Goal: Transaction & Acquisition: Purchase product/service

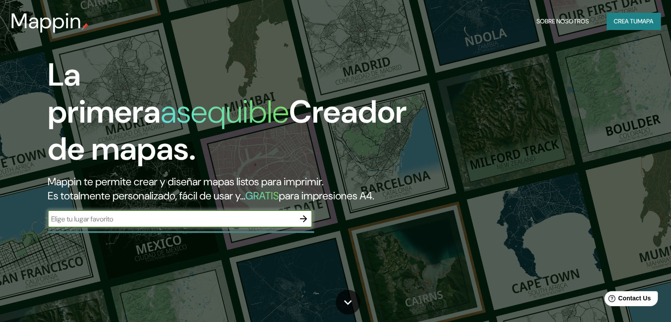
click at [184, 224] on input "text" at bounding box center [171, 219] width 247 height 10
type input "piura"
click at [307, 224] on icon "button" at bounding box center [303, 218] width 11 height 11
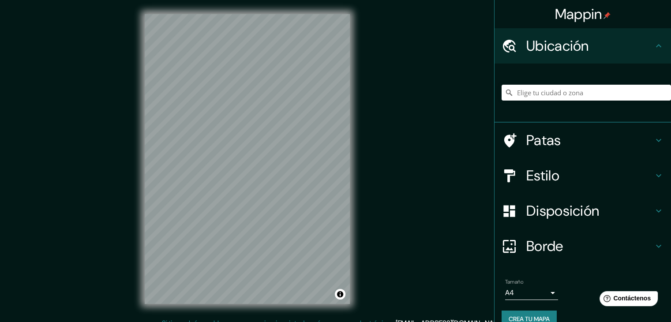
click at [654, 140] on icon at bounding box center [658, 140] width 11 height 11
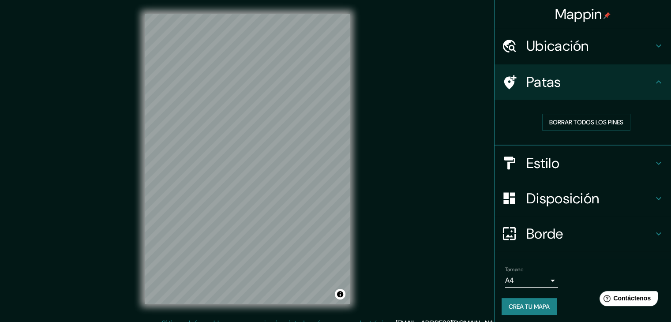
click at [511, 86] on div at bounding box center [513, 82] width 25 height 15
click at [507, 166] on icon at bounding box center [508, 162] width 15 height 15
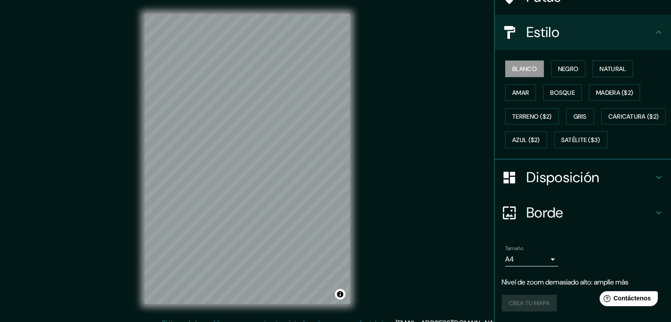
click at [510, 185] on div at bounding box center [513, 177] width 25 height 15
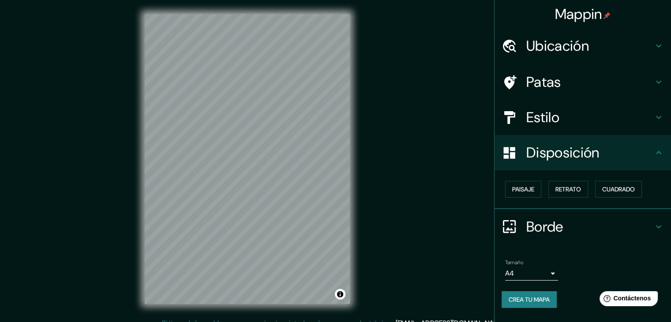
click at [524, 48] on div at bounding box center [513, 45] width 25 height 15
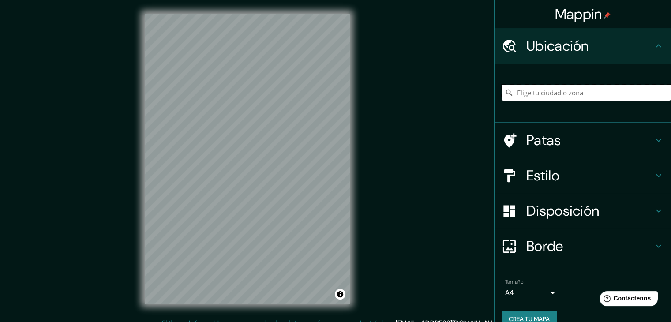
click at [524, 91] on input "Elige tu ciudad o zona" at bounding box center [585, 93] width 169 height 16
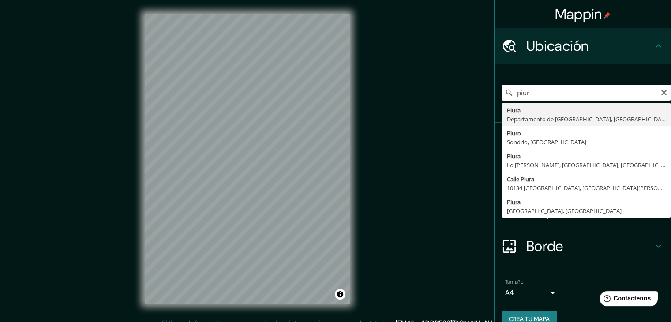
type input "Piura, [GEOGRAPHIC_DATA], [GEOGRAPHIC_DATA]"
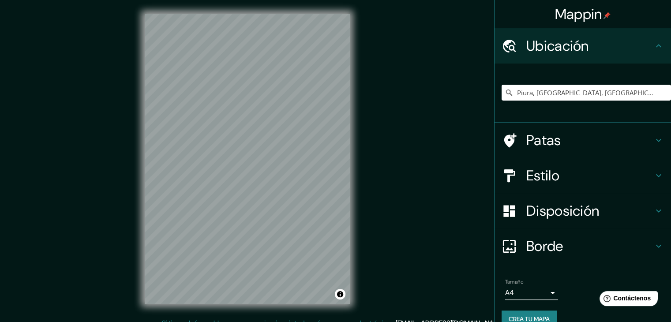
drag, startPoint x: 544, startPoint y: 80, endPoint x: 547, endPoint y: 89, distance: 9.1
click at [546, 84] on div "Piura, [GEOGRAPHIC_DATA], [GEOGRAPHIC_DATA]" at bounding box center [585, 93] width 169 height 44
click at [547, 94] on input "Piura, [GEOGRAPHIC_DATA], [GEOGRAPHIC_DATA]" at bounding box center [585, 93] width 169 height 16
click at [627, 95] on input "Piura, [GEOGRAPHIC_DATA], [GEOGRAPHIC_DATA]" at bounding box center [585, 93] width 169 height 16
click at [651, 93] on input "Piura, [GEOGRAPHIC_DATA], [GEOGRAPHIC_DATA]" at bounding box center [585, 93] width 169 height 16
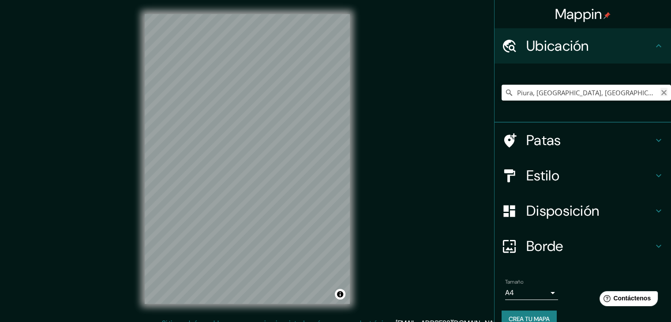
click at [660, 94] on icon "Claro" at bounding box center [663, 92] width 7 height 7
click at [562, 93] on input "Elige tu ciudad o zona" at bounding box center [585, 93] width 169 height 16
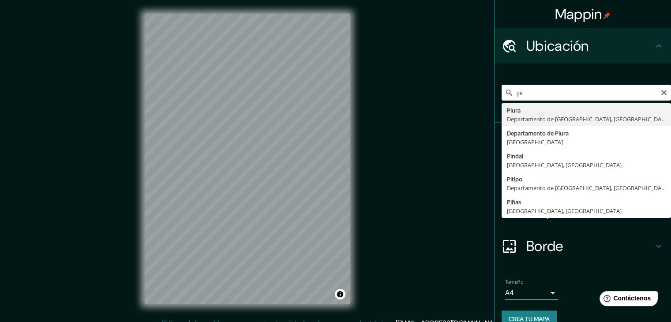
type input "Piura, [GEOGRAPHIC_DATA], [GEOGRAPHIC_DATA]"
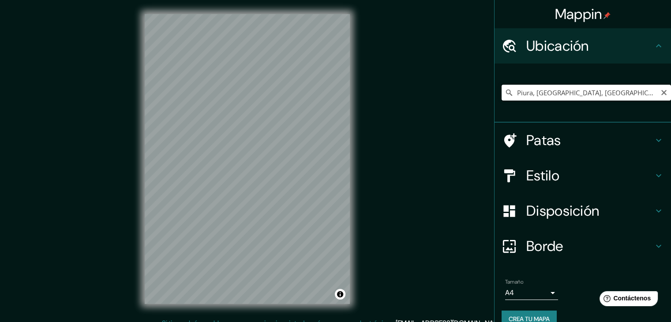
click at [562, 91] on input "Piura, [GEOGRAPHIC_DATA], [GEOGRAPHIC_DATA]" at bounding box center [585, 93] width 169 height 16
click at [660, 89] on icon "Claro" at bounding box center [663, 92] width 7 height 7
click at [603, 94] on input "Elige tu ciudad o zona" at bounding box center [585, 93] width 169 height 16
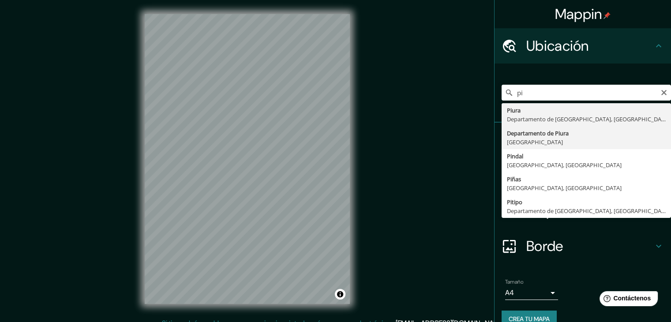
type input "Departamento de [GEOGRAPHIC_DATA], [GEOGRAPHIC_DATA]"
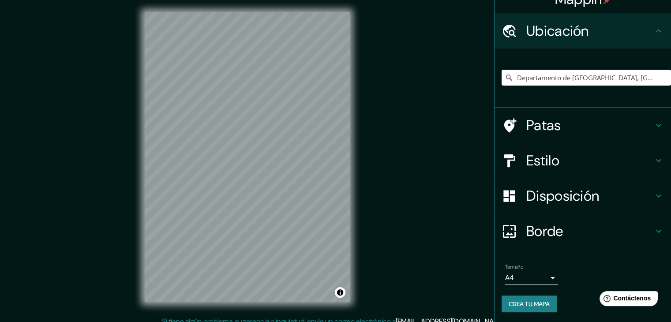
scroll to position [15, 0]
click at [546, 162] on font "Estilo" at bounding box center [542, 160] width 33 height 19
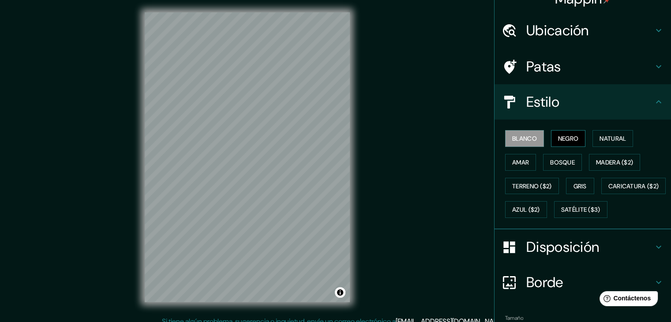
click at [558, 140] on font "Negro" at bounding box center [568, 138] width 21 height 8
click at [599, 143] on font "Natural" at bounding box center [612, 138] width 26 height 11
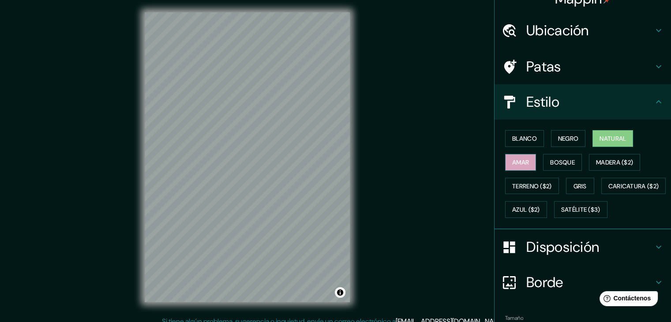
click at [518, 162] on font "Amar" at bounding box center [520, 162] width 17 height 8
click at [558, 164] on font "Bosque" at bounding box center [562, 162] width 25 height 8
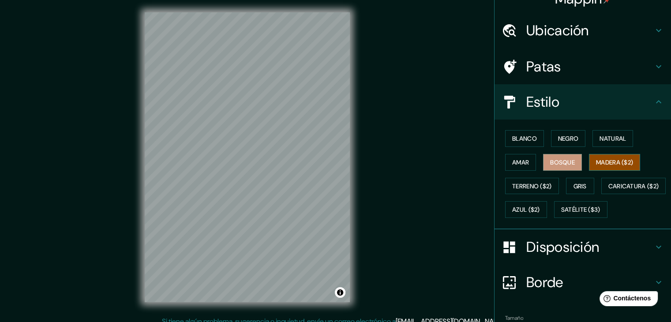
click at [603, 161] on font "Madera ($2)" at bounding box center [614, 162] width 37 height 8
click at [514, 185] on font "Terreno ($2)" at bounding box center [532, 186] width 40 height 8
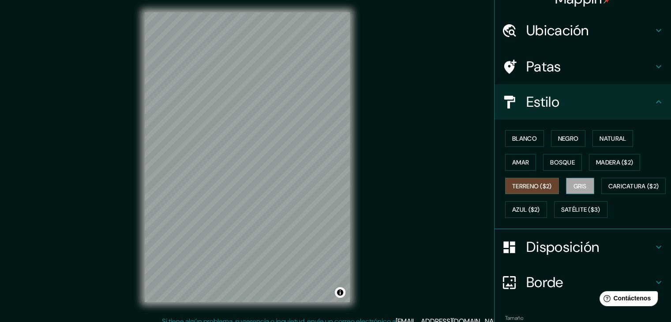
click at [574, 185] on font "Gris" at bounding box center [579, 186] width 13 height 8
click at [533, 187] on font "Terreno ($2)" at bounding box center [532, 186] width 40 height 8
click at [575, 184] on font "Gris" at bounding box center [579, 186] width 13 height 8
click at [608, 192] on font "Caricatura ($2)" at bounding box center [633, 185] width 51 height 11
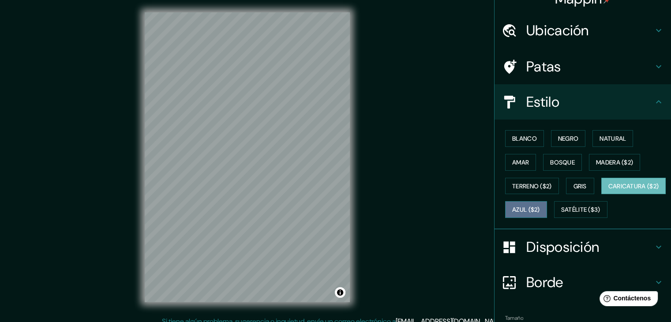
click at [540, 209] on font "Azul ($2)" at bounding box center [526, 210] width 28 height 8
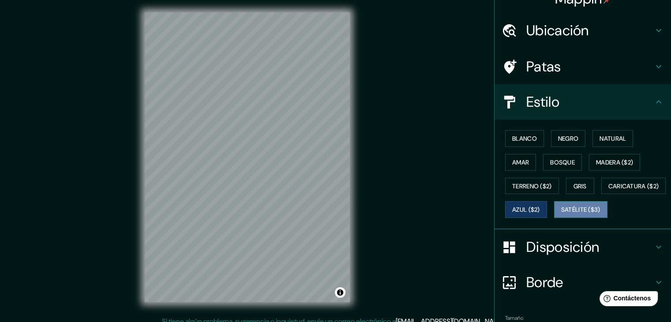
click at [561, 214] on font "Satélite ($3)" at bounding box center [580, 210] width 39 height 8
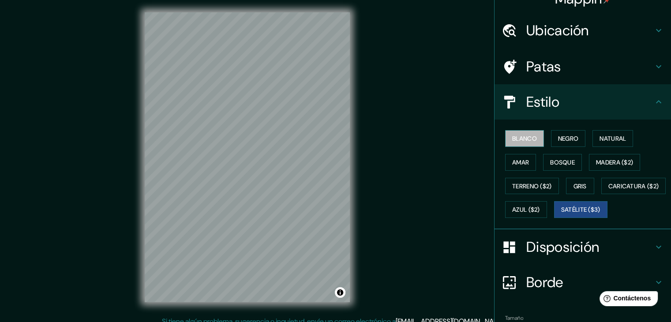
click at [532, 138] on button "Blanco" at bounding box center [524, 138] width 39 height 17
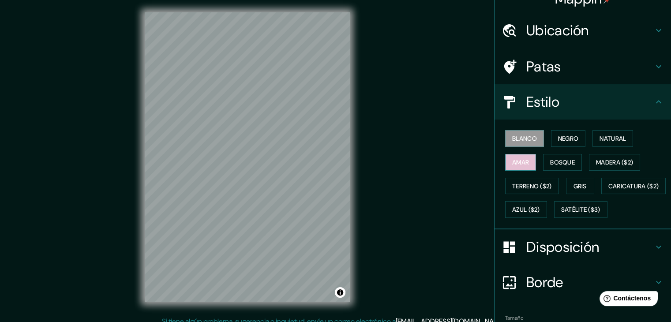
click at [517, 164] on font "Amar" at bounding box center [520, 162] width 17 height 8
click at [543, 159] on button "Bosque" at bounding box center [562, 162] width 39 height 17
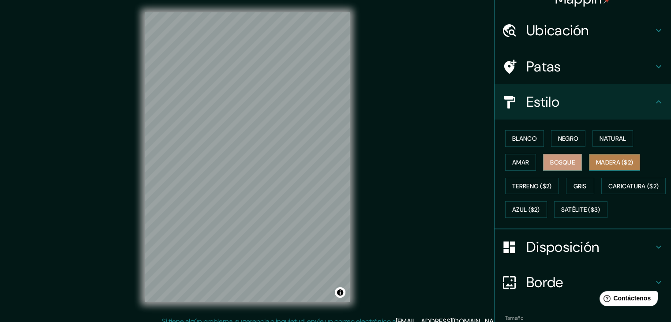
click at [602, 158] on font "Madera ($2)" at bounding box center [614, 162] width 37 height 8
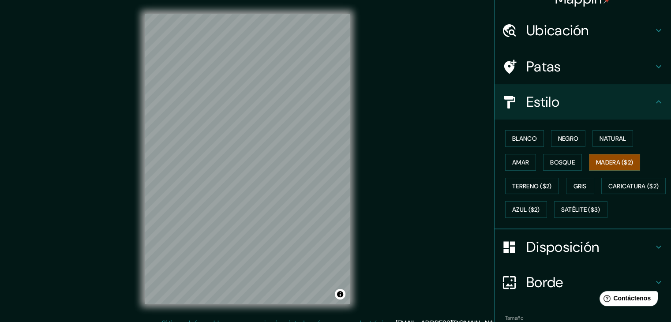
scroll to position [0, 0]
click at [522, 183] on font "Terreno ($2)" at bounding box center [532, 186] width 40 height 8
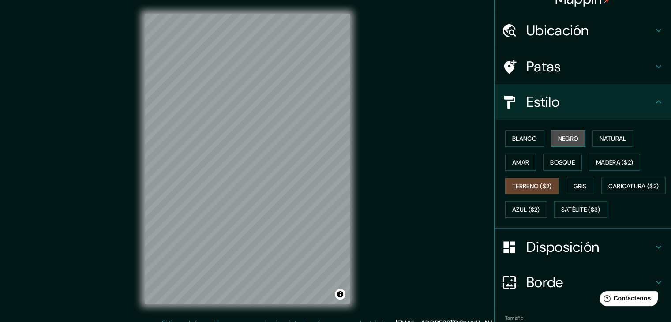
click at [566, 138] on font "Negro" at bounding box center [568, 138] width 21 height 8
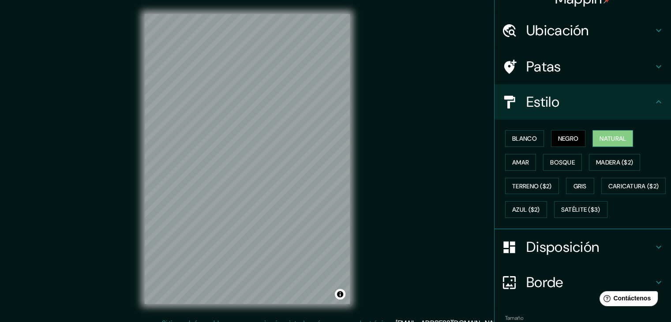
click at [610, 140] on font "Natural" at bounding box center [612, 138] width 26 height 8
drag, startPoint x: 249, startPoint y: 186, endPoint x: 259, endPoint y: 191, distance: 11.5
click at [268, 191] on div at bounding box center [271, 193] width 7 height 7
click at [257, 194] on div at bounding box center [256, 191] width 7 height 7
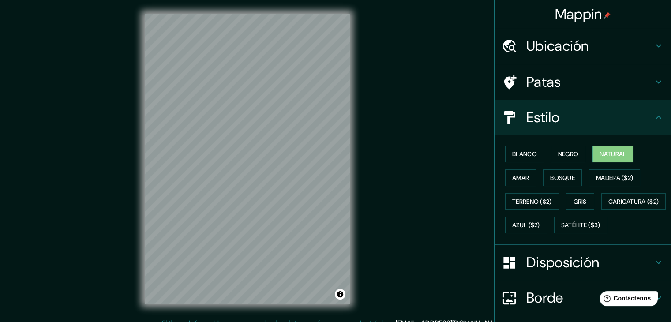
click at [526, 78] on font "Patas" at bounding box center [543, 82] width 35 height 19
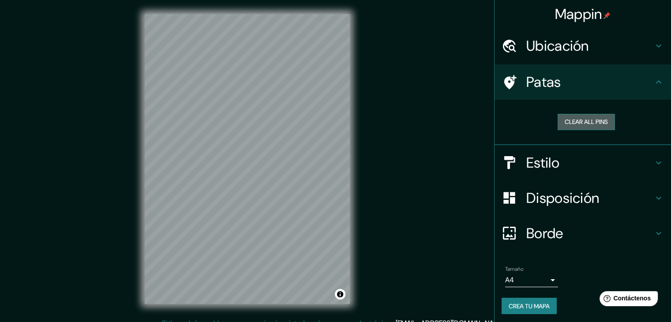
click at [567, 122] on button "Clear all pins" at bounding box center [585, 122] width 57 height 16
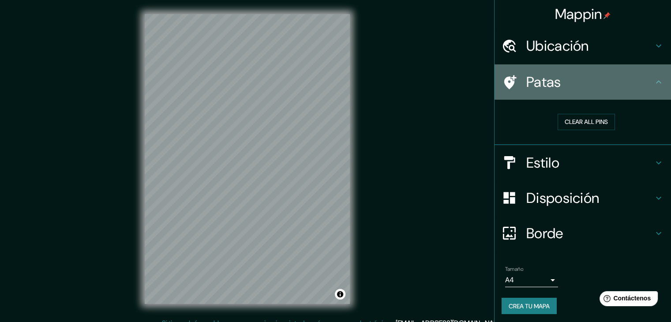
click at [536, 84] on font "Patas" at bounding box center [543, 82] width 35 height 19
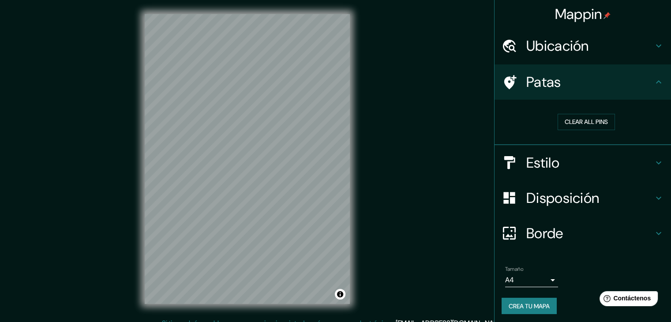
scroll to position [2, 0]
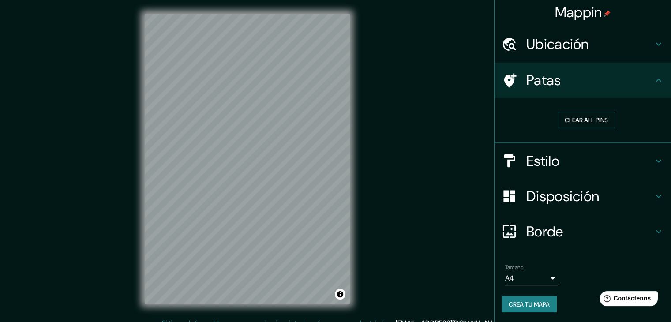
click at [536, 164] on font "Estilo" at bounding box center [542, 161] width 33 height 19
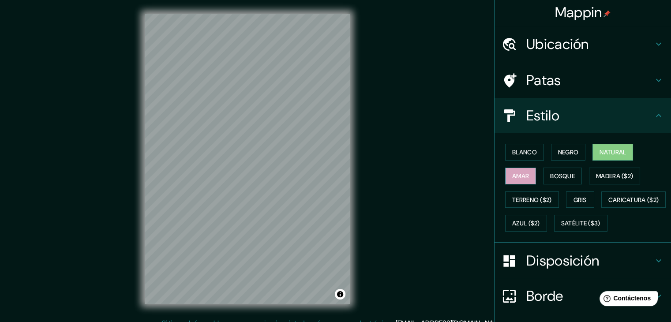
click at [512, 172] on font "Amar" at bounding box center [520, 176] width 17 height 8
click at [564, 149] on font "Negro" at bounding box center [568, 152] width 21 height 8
click at [604, 147] on font "Natural" at bounding box center [612, 151] width 26 height 11
drag, startPoint x: 529, startPoint y: 177, endPoint x: 543, endPoint y: 173, distance: 14.5
click at [532, 175] on div "Blanco Negro Natural Amar Bosque Madera ($2) Terreno ($2) Gris Caricatura ($2) …" at bounding box center [585, 187] width 169 height 95
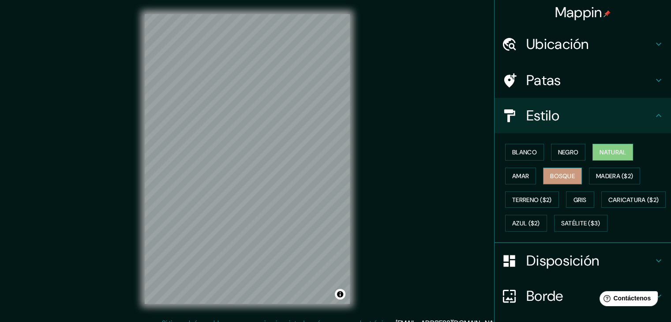
click at [556, 172] on font "Bosque" at bounding box center [562, 176] width 25 height 8
click at [603, 168] on button "Madera ($2)" at bounding box center [614, 176] width 51 height 17
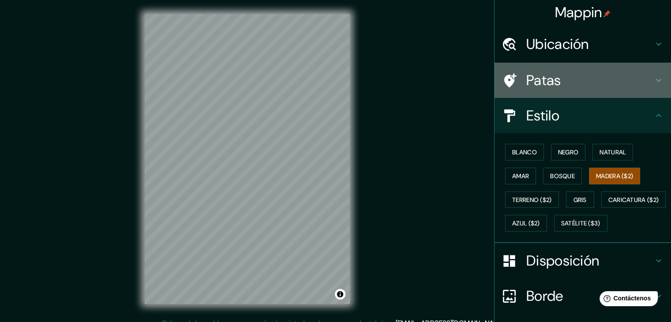
click at [536, 72] on font "Patas" at bounding box center [543, 80] width 35 height 19
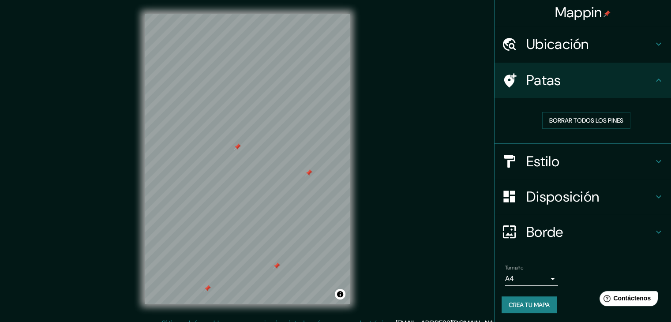
click at [531, 51] on font "Ubicación" at bounding box center [557, 44] width 63 height 19
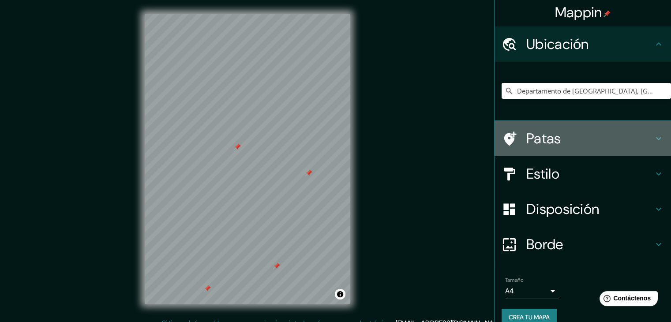
click at [543, 135] on font "Patas" at bounding box center [543, 138] width 35 height 19
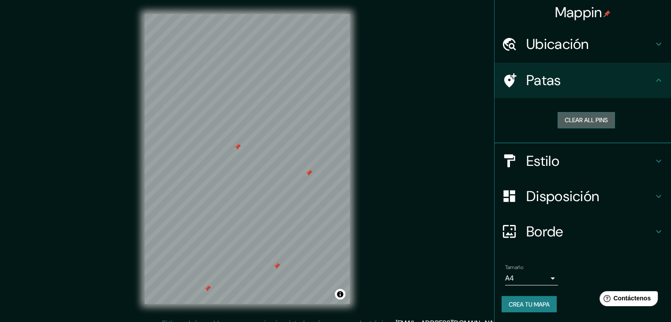
click at [559, 116] on button "Clear all pins" at bounding box center [585, 120] width 57 height 16
click at [526, 168] on font "Estilo" at bounding box center [542, 161] width 33 height 19
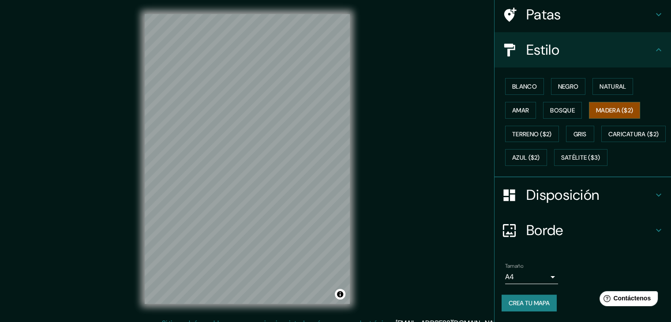
click at [534, 196] on font "Disposición" at bounding box center [562, 195] width 73 height 19
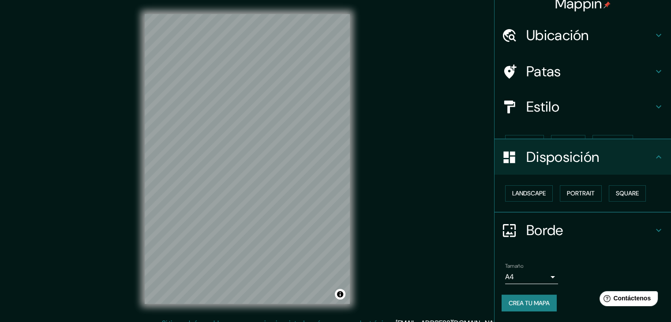
scroll to position [0, 0]
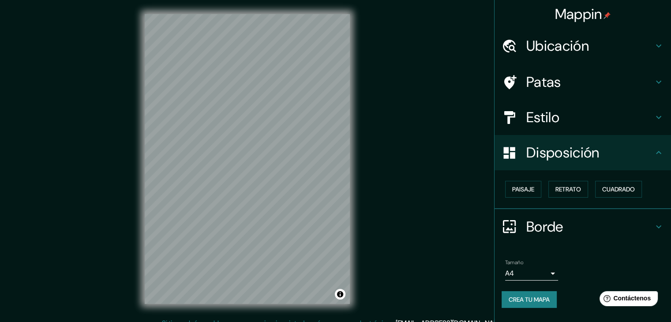
click at [539, 225] on font "Borde" at bounding box center [544, 226] width 37 height 19
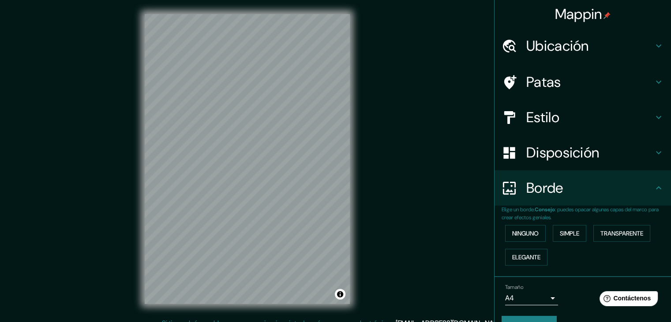
click at [455, 199] on div "Mappin Ubicación Departamento de [GEOGRAPHIC_DATA], [GEOGRAPHIC_DATA] Patas Est…" at bounding box center [335, 166] width 671 height 332
click at [525, 175] on div "Borde" at bounding box center [582, 187] width 176 height 35
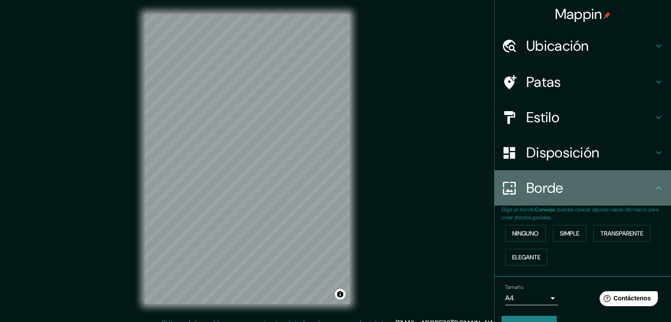
click at [656, 189] on icon at bounding box center [658, 187] width 5 height 3
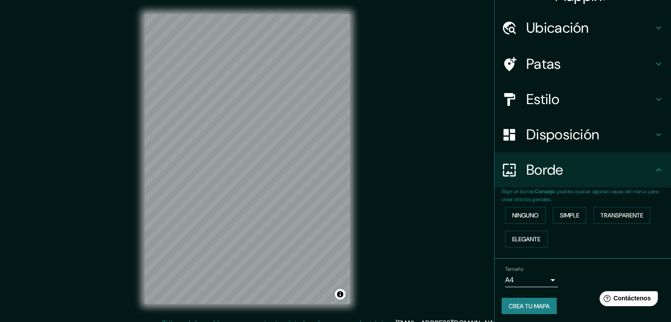
scroll to position [20, 0]
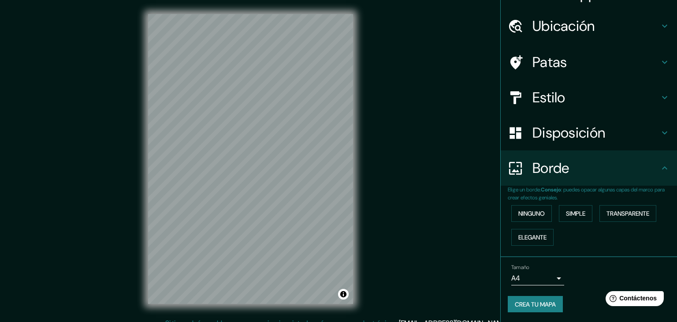
click at [543, 279] on body "Mappin Ubicación Departamento de [GEOGRAPHIC_DATA], [GEOGRAPHIC_DATA] Patas Est…" at bounding box center [338, 161] width 677 height 322
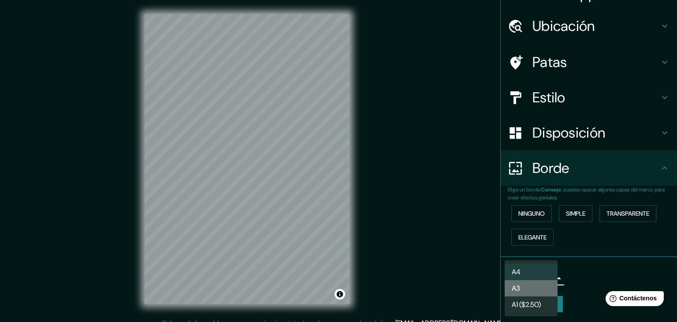
click at [543, 286] on li "A3" at bounding box center [531, 288] width 53 height 16
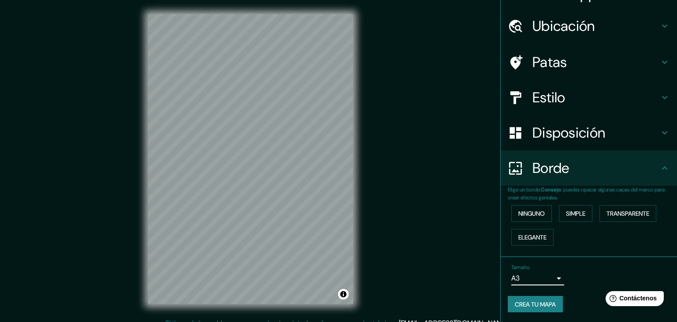
click at [545, 274] on body "Mappin Ubicación Departamento de [GEOGRAPHIC_DATA], [GEOGRAPHIC_DATA] Patas Est…" at bounding box center [338, 161] width 677 height 322
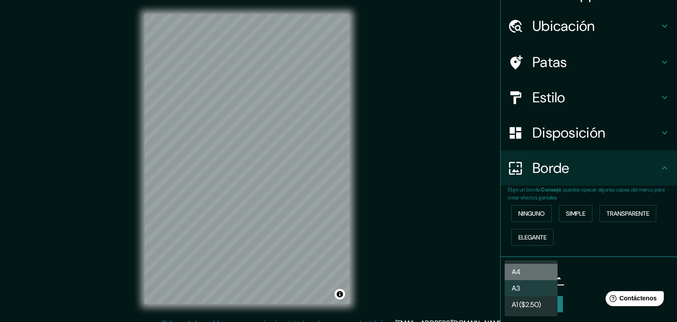
click at [537, 268] on li "A4" at bounding box center [531, 272] width 53 height 16
click at [527, 276] on body "Mappin Ubicación Departamento de [GEOGRAPHIC_DATA], [GEOGRAPHIC_DATA] Patas Est…" at bounding box center [338, 161] width 677 height 322
click at [525, 289] on li "A3" at bounding box center [531, 288] width 53 height 16
type input "a4"
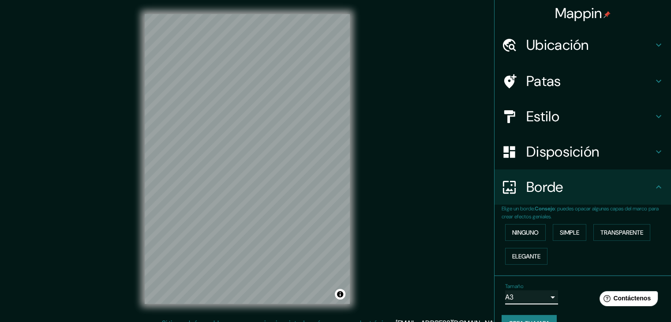
scroll to position [0, 0]
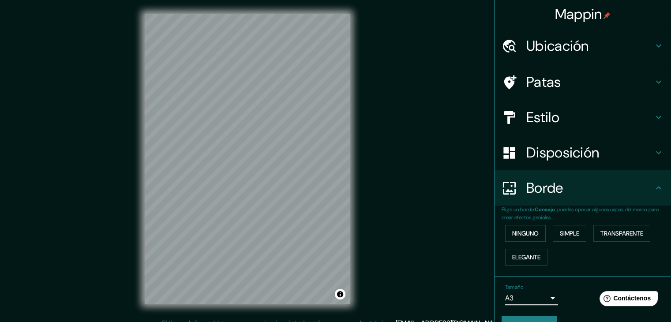
click at [536, 52] on font "Ubicación" at bounding box center [557, 46] width 63 height 19
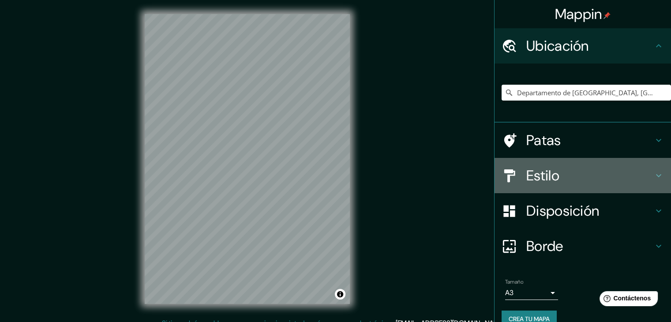
click at [526, 174] on font "Estilo" at bounding box center [542, 175] width 33 height 19
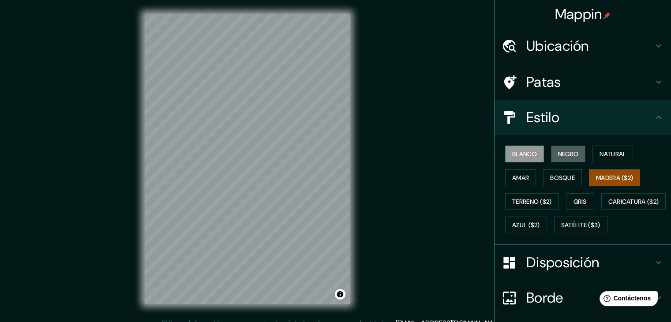
drag, startPoint x: 555, startPoint y: 153, endPoint x: 515, endPoint y: 152, distance: 39.7
click at [551, 153] on button "Negro" at bounding box center [568, 153] width 35 height 17
click at [512, 152] on font "Blanco" at bounding box center [524, 154] width 25 height 8
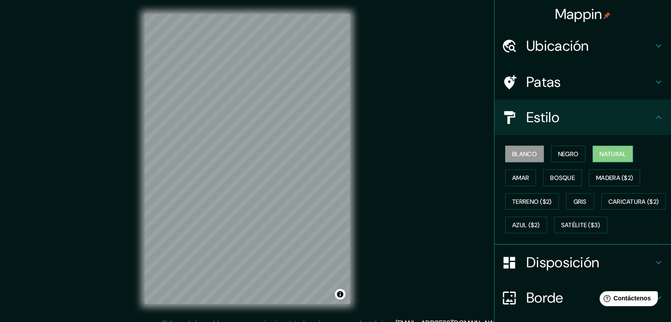
click at [602, 154] on font "Natural" at bounding box center [612, 154] width 26 height 8
click at [550, 177] on font "Bosque" at bounding box center [562, 178] width 25 height 8
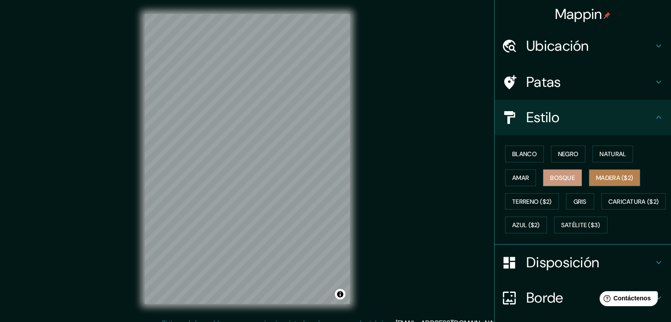
click at [615, 177] on font "Madera ($2)" at bounding box center [614, 178] width 37 height 8
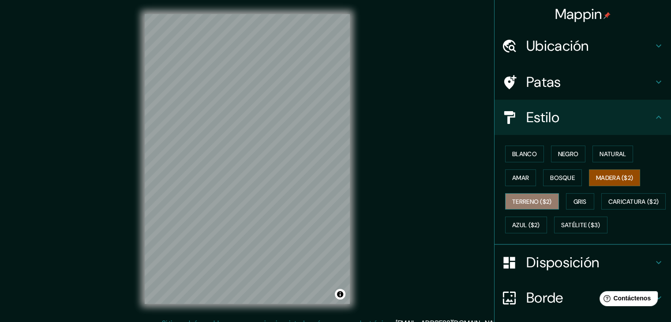
click at [522, 198] on font "Terreno ($2)" at bounding box center [532, 201] width 40 height 8
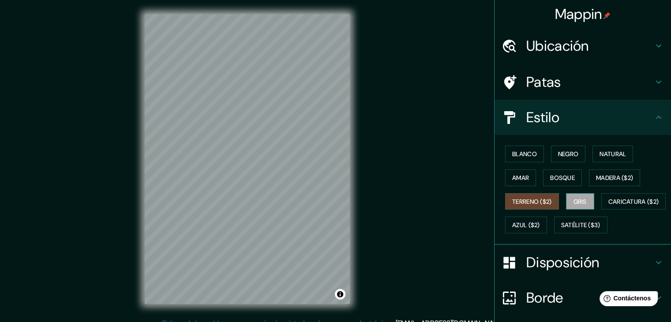
click at [575, 205] on font "Gris" at bounding box center [579, 201] width 13 height 11
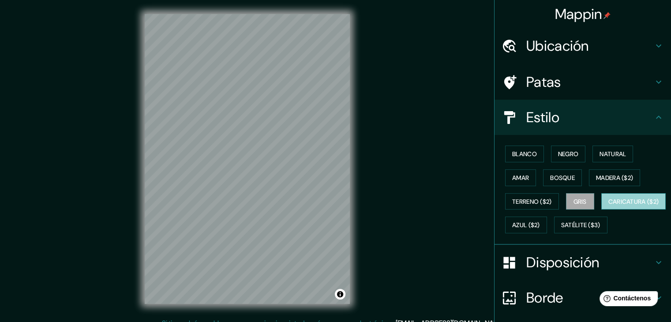
click at [608, 205] on font "Caricatura ($2)" at bounding box center [633, 201] width 51 height 8
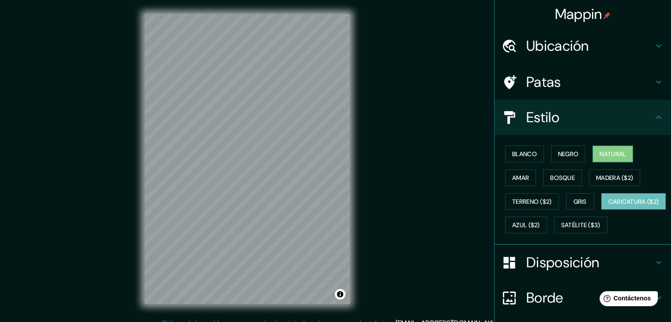
click at [599, 156] on font "Natural" at bounding box center [612, 154] width 26 height 8
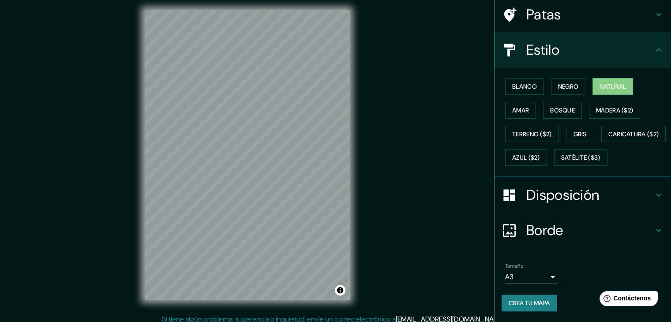
scroll to position [10, 0]
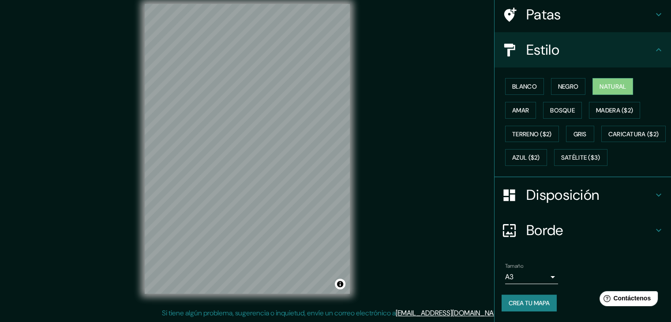
click at [514, 305] on font "Crea tu mapa" at bounding box center [528, 303] width 41 height 8
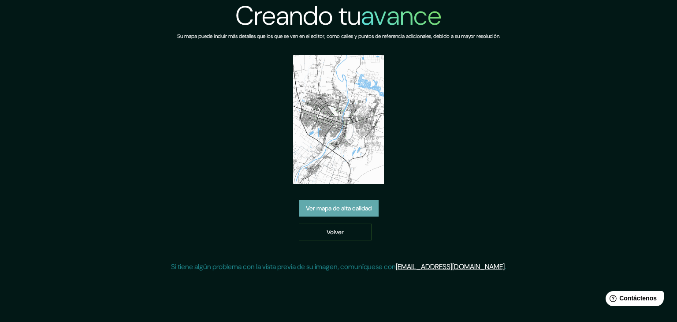
click at [350, 210] on font "Ver mapa de alta calidad" at bounding box center [339, 208] width 66 height 8
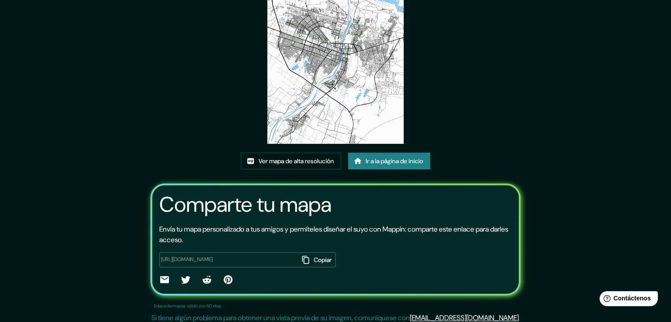
scroll to position [93, 0]
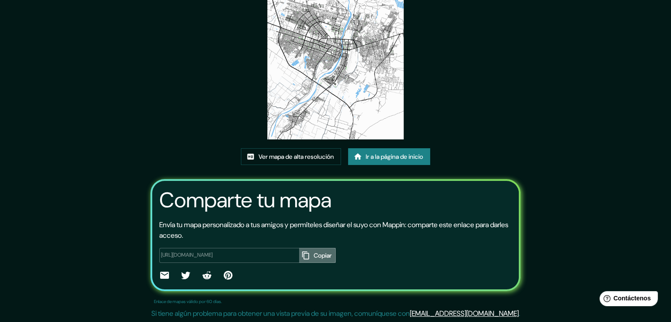
click at [313, 253] on font "Copiar" at bounding box center [322, 255] width 18 height 8
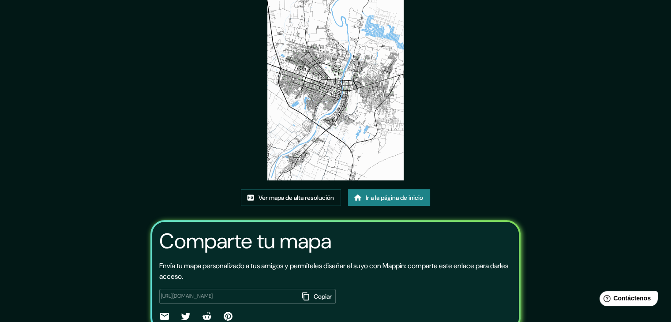
scroll to position [48, 0]
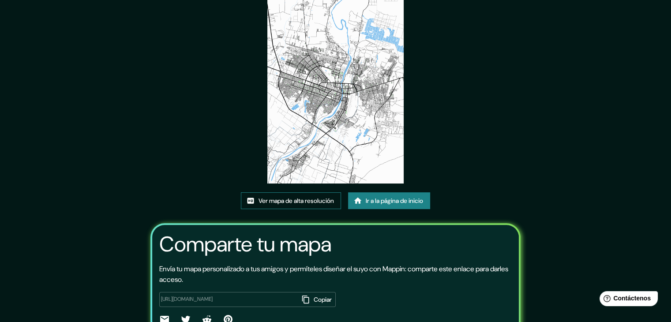
click at [324, 201] on font "Ver mapa de alta resolución" at bounding box center [295, 201] width 75 height 8
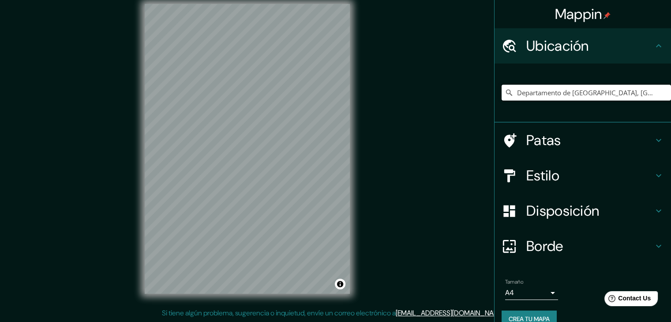
click at [542, 94] on input "Departamento de [GEOGRAPHIC_DATA], [GEOGRAPHIC_DATA]" at bounding box center [585, 93] width 169 height 16
click at [604, 90] on input "Departamento de Piura, Perú" at bounding box center [585, 93] width 169 height 16
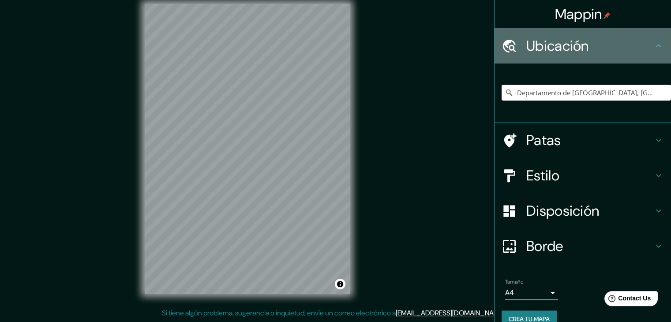
click at [568, 43] on font "Ubicación" at bounding box center [557, 46] width 63 height 19
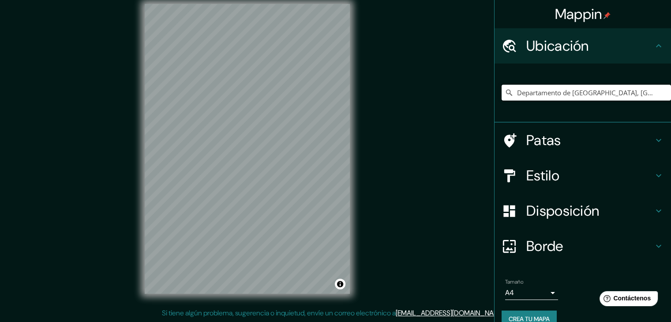
drag, startPoint x: 607, startPoint y: 87, endPoint x: 496, endPoint y: 89, distance: 111.1
click at [501, 89] on input "Departamento de Piura, Perú" at bounding box center [585, 93] width 169 height 16
click at [504, 94] on icon at bounding box center [508, 92] width 9 height 9
drag, startPoint x: 504, startPoint y: 92, endPoint x: 530, endPoint y: 88, distance: 26.4
click at [506, 91] on icon at bounding box center [508, 92] width 9 height 9
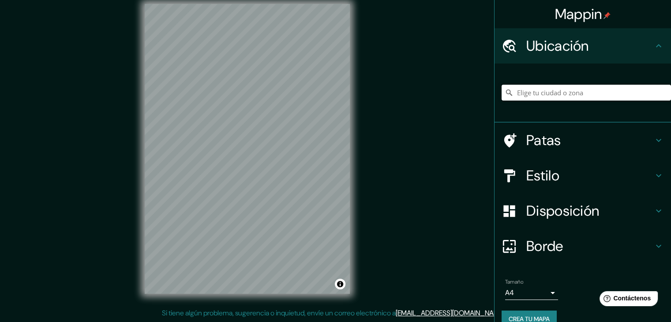
click at [533, 89] on input "Elige tu ciudad o zona" at bounding box center [585, 93] width 169 height 16
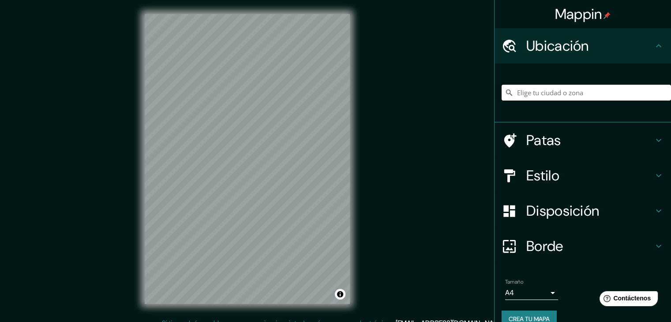
click at [537, 93] on input "Elige tu ciudad o zona" at bounding box center [585, 93] width 169 height 16
type input "i"
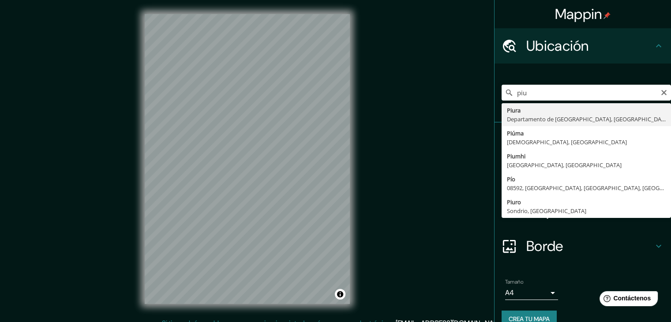
type input "Piura, Departamento de Piura, Perú"
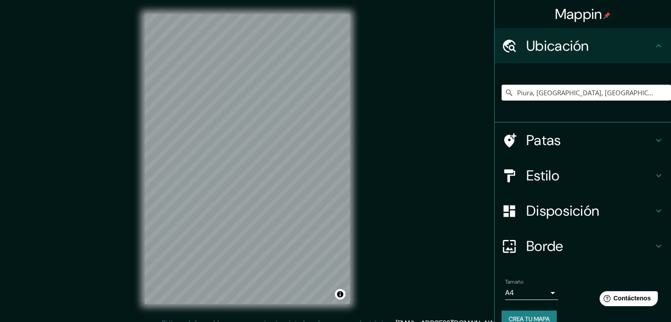
click at [526, 173] on font "Estilo" at bounding box center [542, 175] width 33 height 19
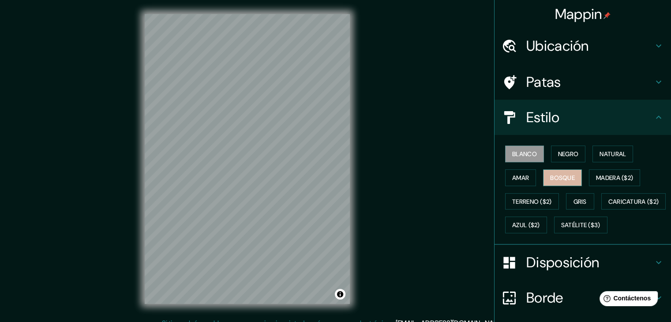
click at [570, 175] on button "Bosque" at bounding box center [562, 177] width 39 height 17
click at [601, 179] on font "Madera ($2)" at bounding box center [614, 178] width 37 height 8
click at [525, 154] on font "Blanco" at bounding box center [524, 154] width 25 height 8
click at [618, 145] on div "Blanco Negro Natural Amar Bosque Madera ($2) Terreno ($2) Gris Caricatura ($2) …" at bounding box center [585, 189] width 169 height 95
click at [618, 150] on font "Natural" at bounding box center [612, 154] width 26 height 8
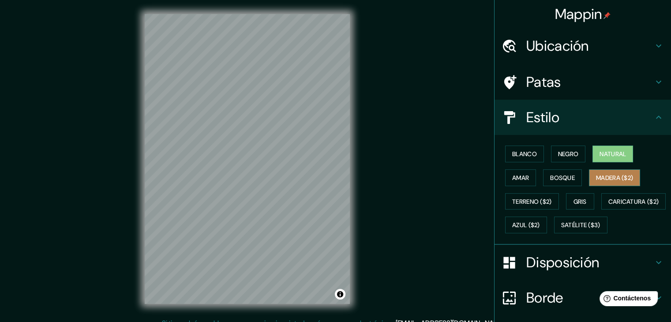
click at [596, 178] on font "Madera ($2)" at bounding box center [614, 178] width 37 height 8
